Goal: Task Accomplishment & Management: Use online tool/utility

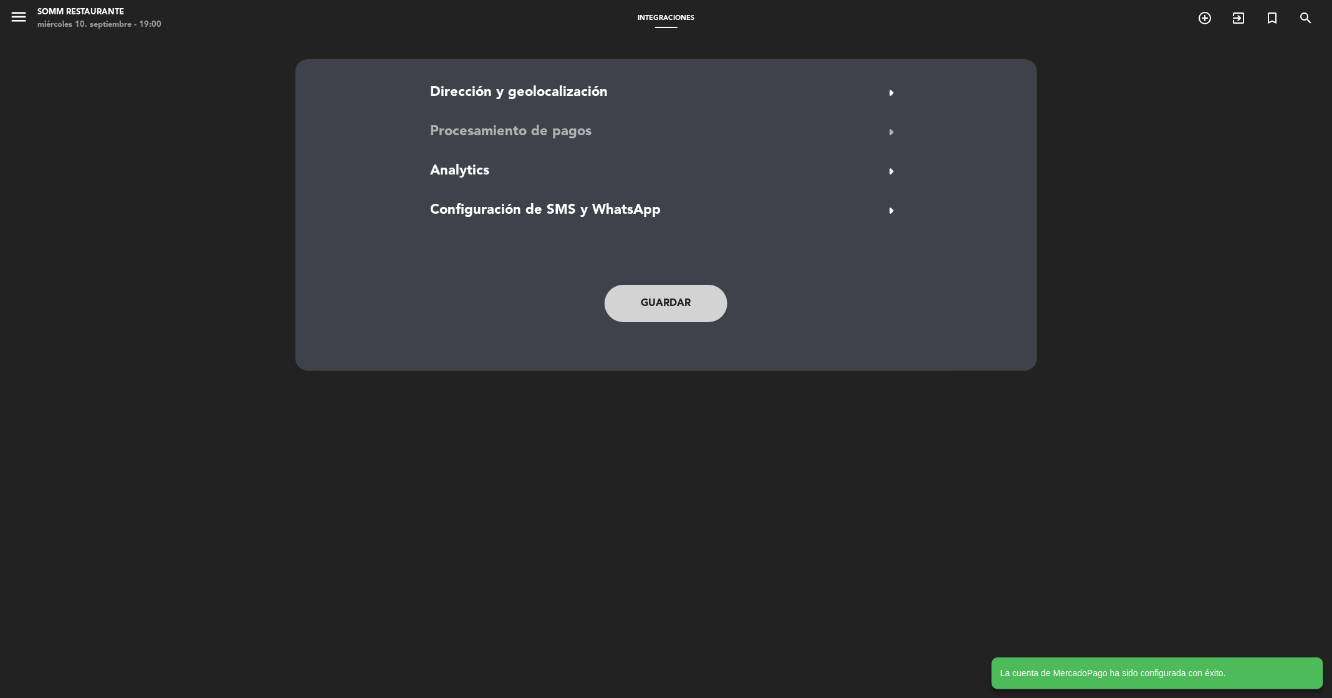
click at [644, 130] on button "Procesamiento de pagos arrow_right" at bounding box center [666, 132] width 479 height 24
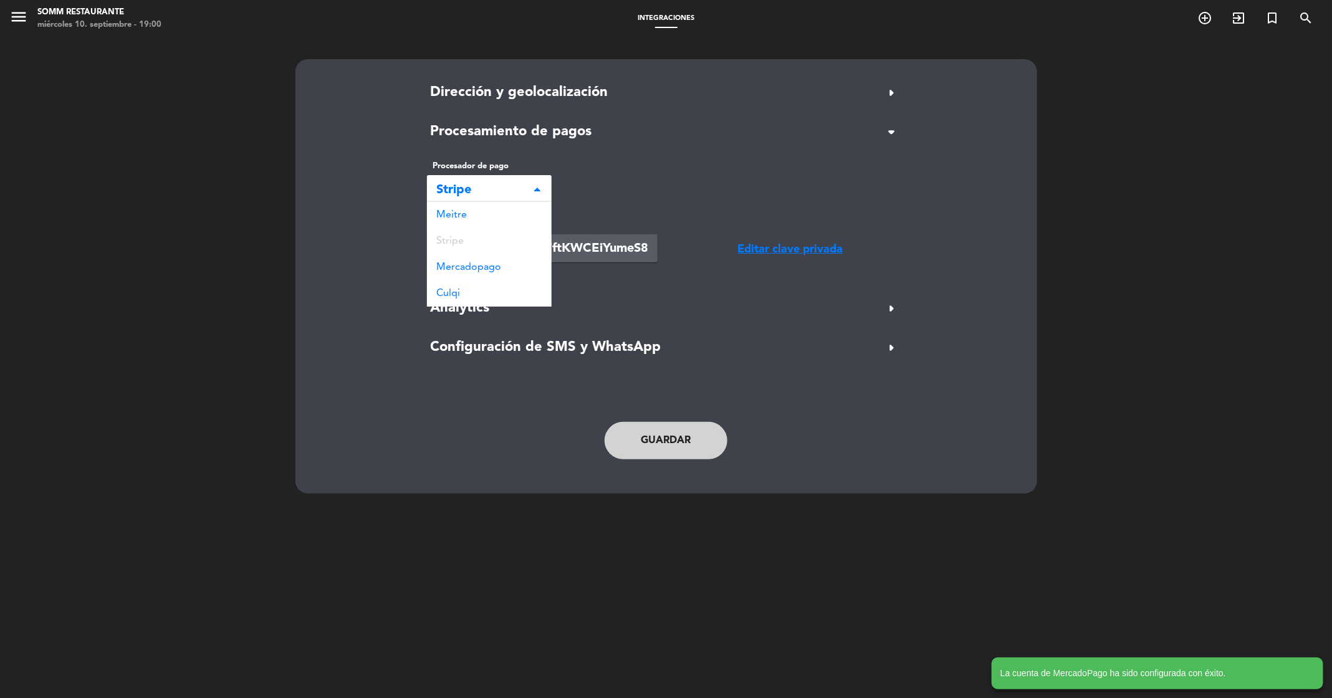
click at [527, 187] on span "Stripe" at bounding box center [484, 190] width 95 height 21
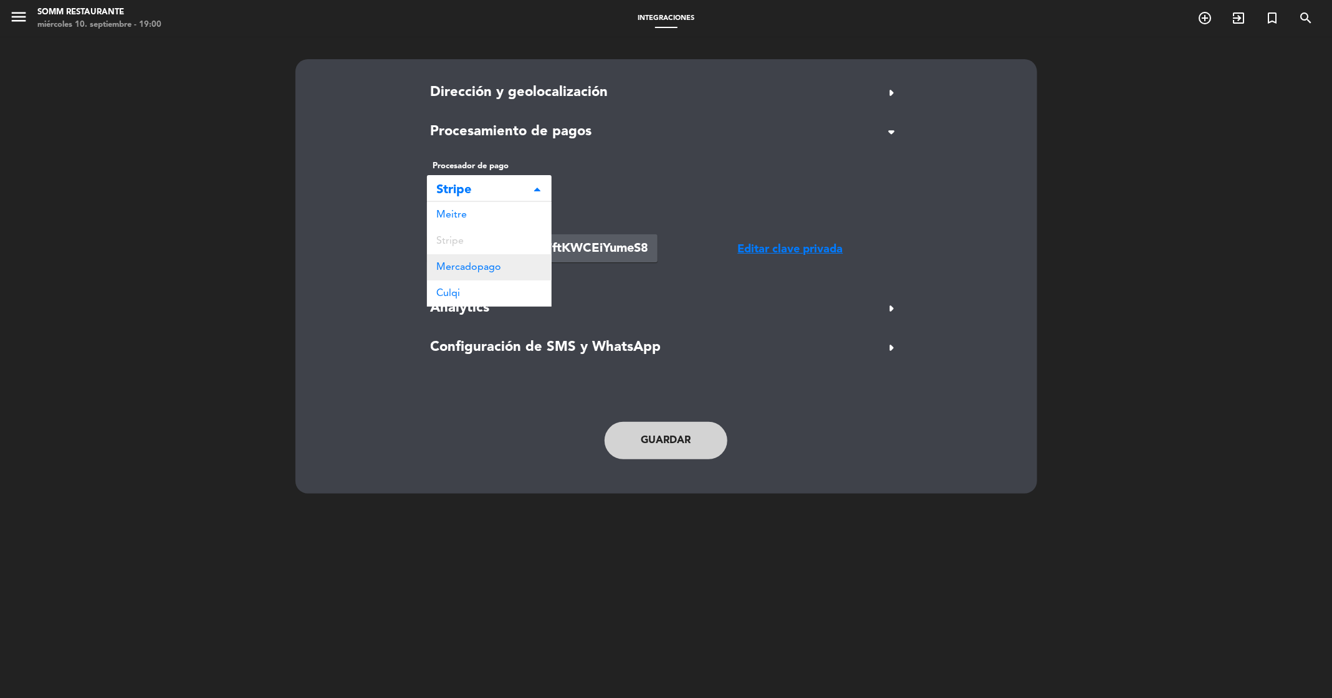
click at [498, 271] on span "Mercadopago" at bounding box center [469, 267] width 65 height 10
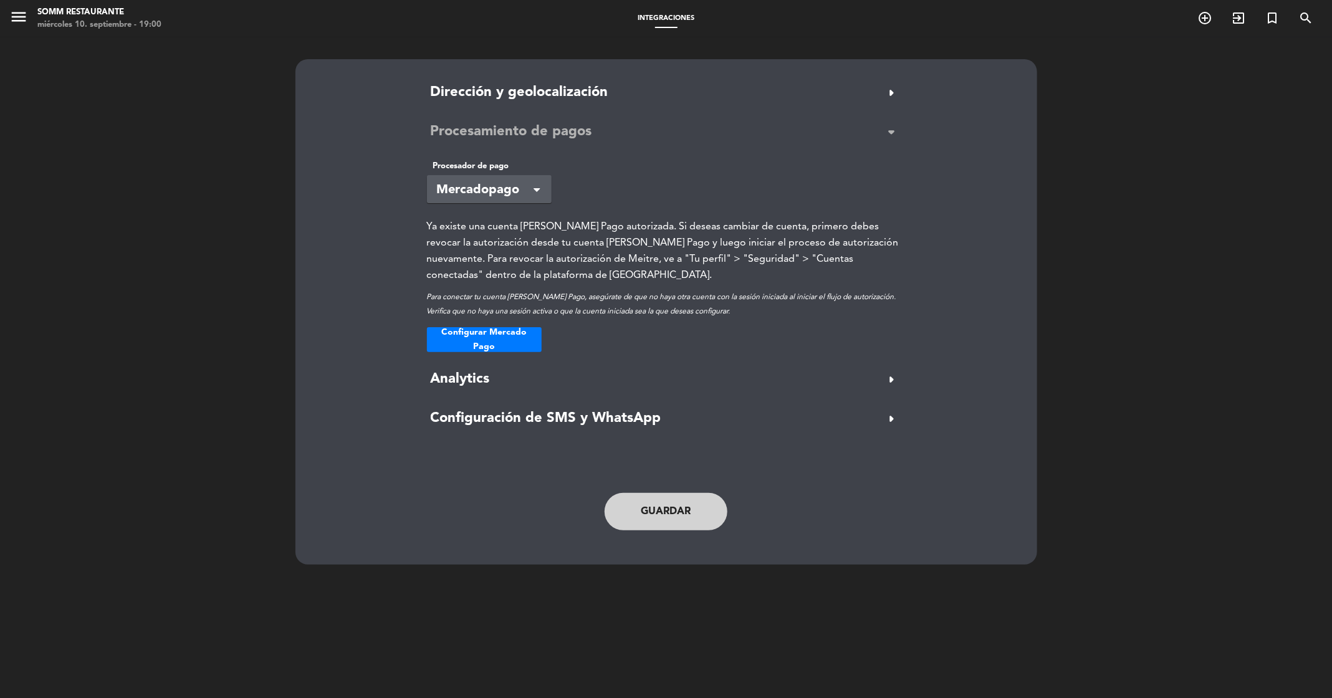
click at [561, 136] on span "Procesamiento de pagos" at bounding box center [511, 132] width 161 height 22
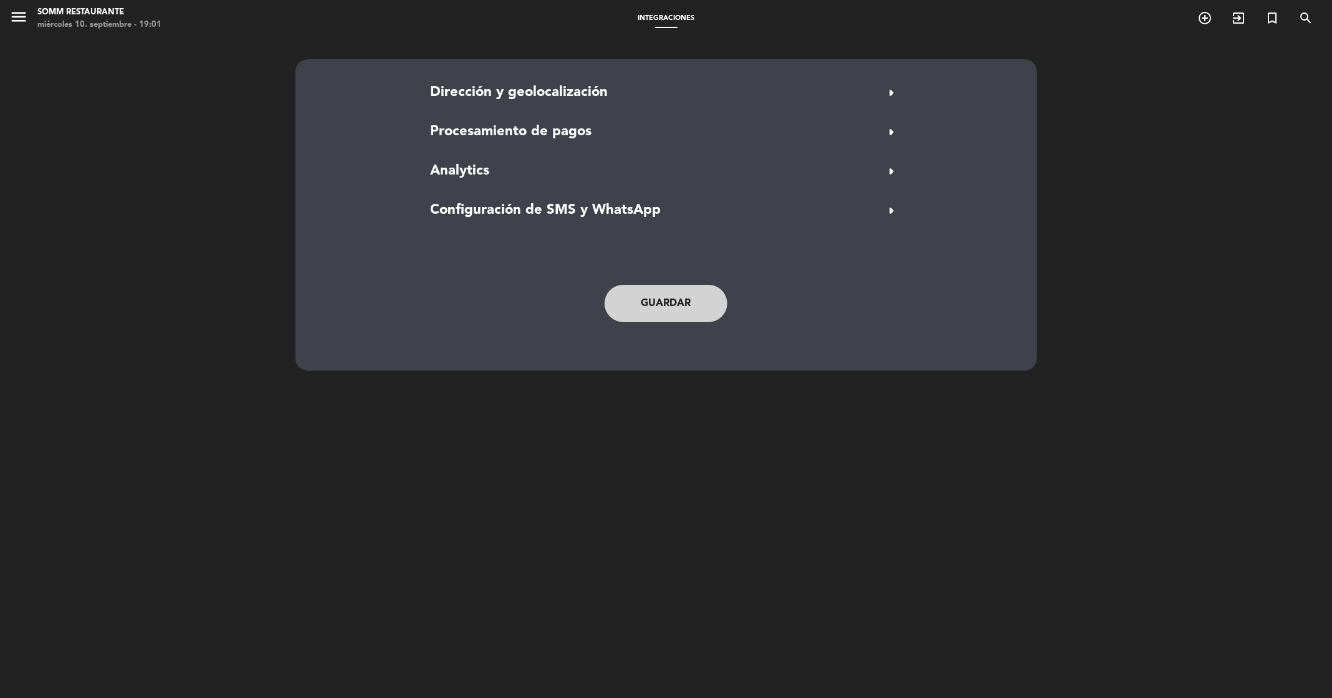
click at [646, 312] on button "Guardar" at bounding box center [666, 303] width 123 height 37
click at [677, 138] on button "Procesamiento de pagos arrow_right" at bounding box center [666, 132] width 479 height 24
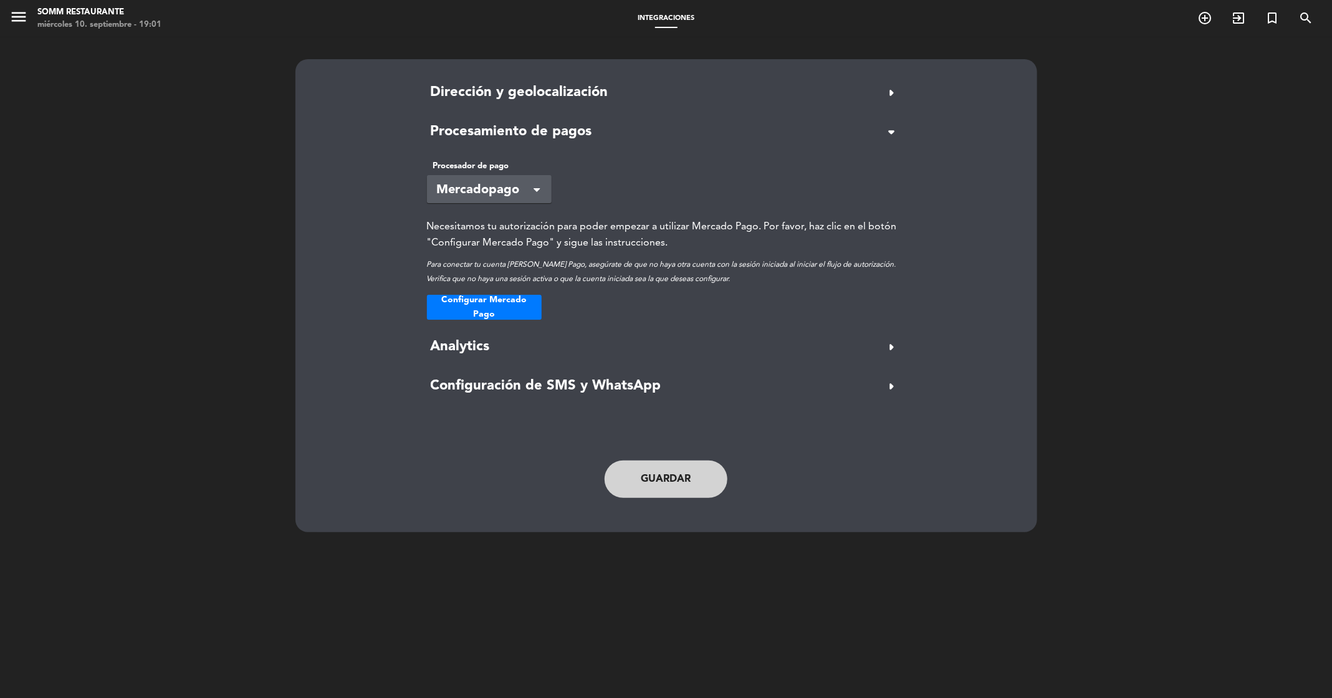
click at [507, 312] on button "Configurar Mercado Pago" at bounding box center [484, 307] width 115 height 25
